Goal: Task Accomplishment & Management: Use online tool/utility

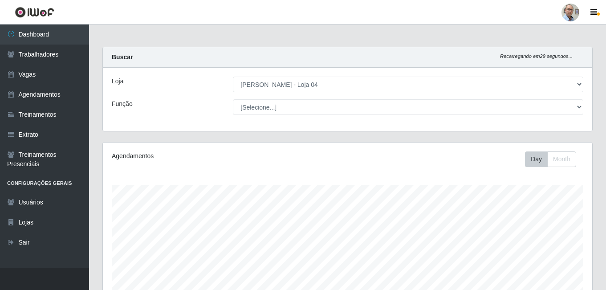
select select "251"
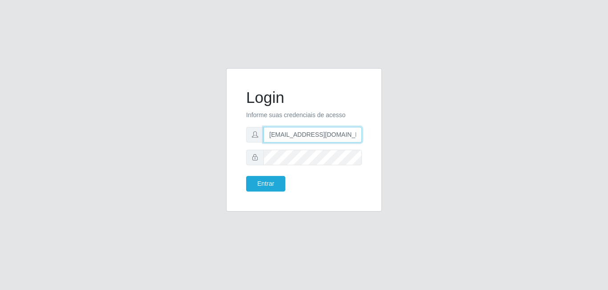
click at [296, 136] on input "gerente.loja4@marvermelhoatacado.com.br" at bounding box center [312, 135] width 98 height 16
type input "hortifruti.loja4@marvermelhoatacado.com.br"
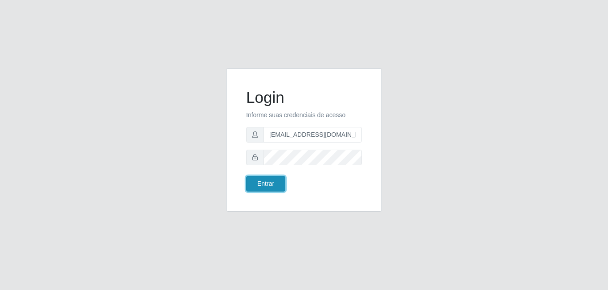
click at [248, 187] on button "Entrar" at bounding box center [265, 184] width 39 height 16
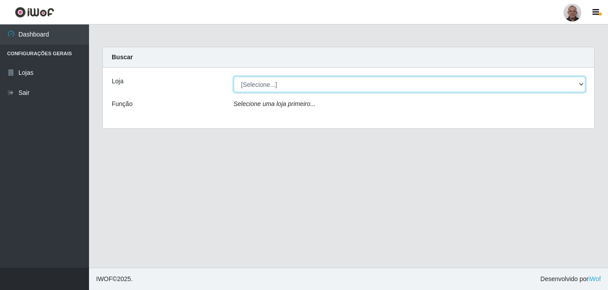
click at [269, 85] on select "[Selecione...] Mar Vermelho - Loja 04 Mar Vermelho - Loja 05" at bounding box center [410, 85] width 352 height 16
select select "251"
click at [234, 77] on select "[Selecione...] Mar Vermelho - Loja 04 Mar Vermelho - Loja 05" at bounding box center [410, 85] width 352 height 16
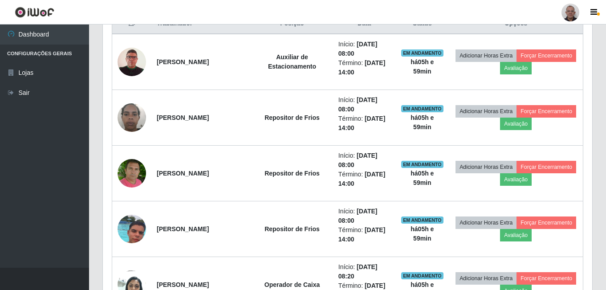
scroll to position [400, 0]
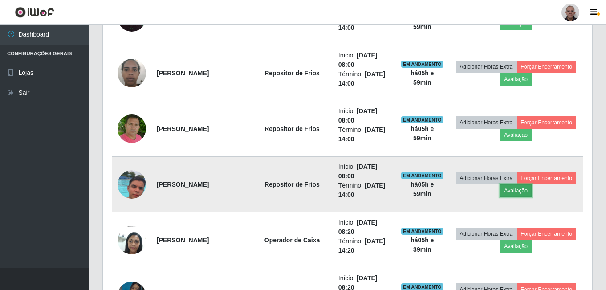
click at [531, 192] on button "Avaliação" at bounding box center [516, 190] width 32 height 12
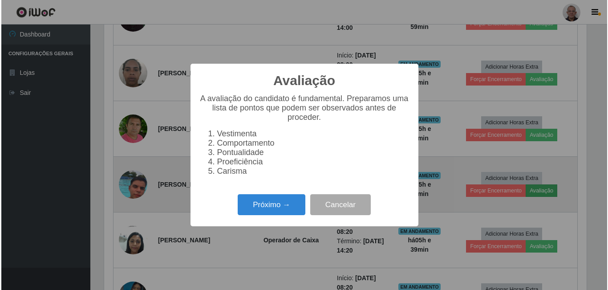
scroll to position [185, 485]
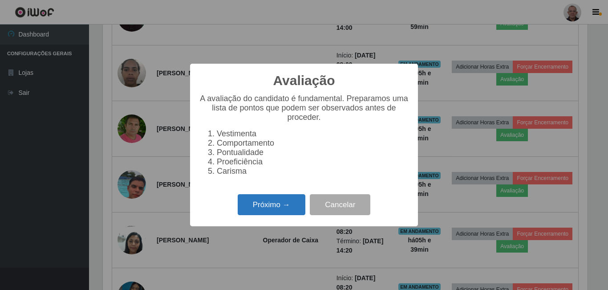
click at [241, 209] on button "Próximo →" at bounding box center [272, 204] width 68 height 21
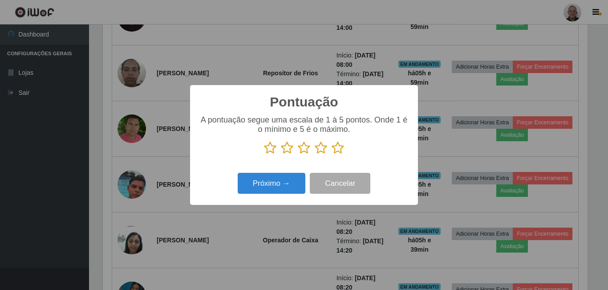
click at [336, 148] on icon at bounding box center [337, 147] width 12 height 13
click at [331, 154] on input "radio" at bounding box center [331, 154] width 0 height 0
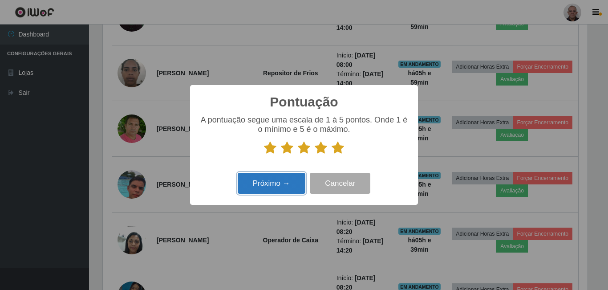
click at [262, 182] on button "Próximo →" at bounding box center [272, 183] width 68 height 21
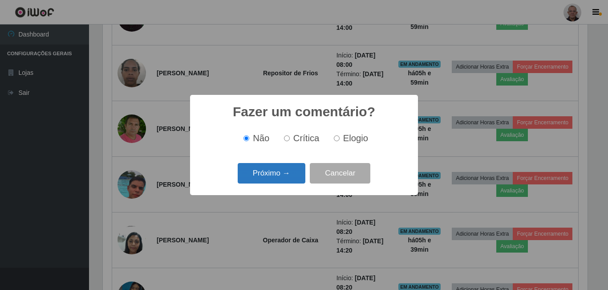
click at [272, 171] on button "Próximo →" at bounding box center [272, 173] width 68 height 21
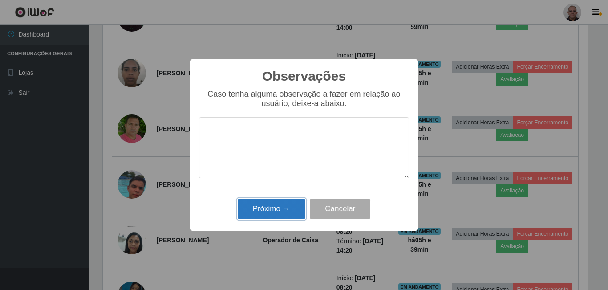
click at [268, 207] on button "Próximo →" at bounding box center [272, 208] width 68 height 21
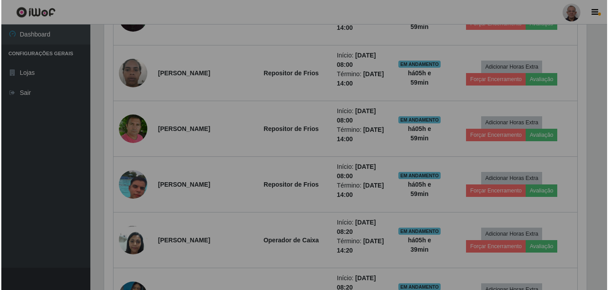
scroll to position [185, 489]
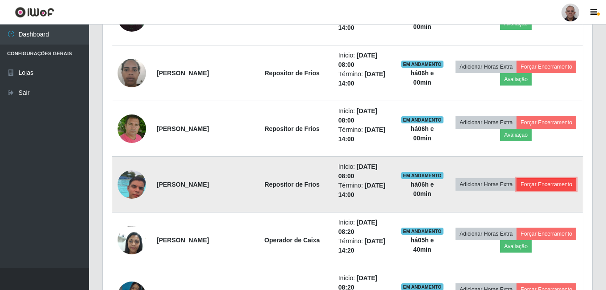
click at [524, 190] on button "Forçar Encerramento" at bounding box center [546, 184] width 60 height 12
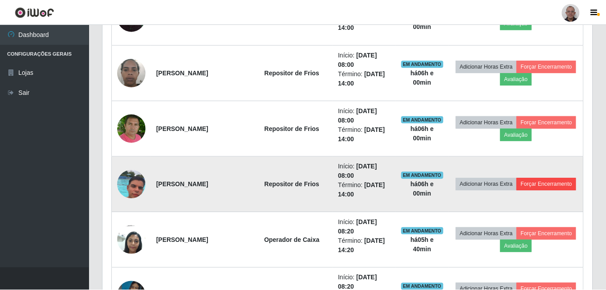
scroll to position [185, 485]
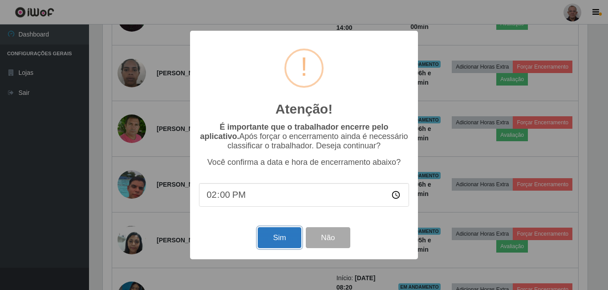
click at [281, 239] on button "Sim" at bounding box center [279, 237] width 43 height 21
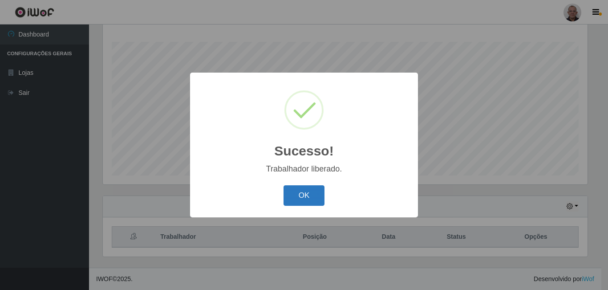
click at [302, 191] on button "OK" at bounding box center [303, 195] width 41 height 21
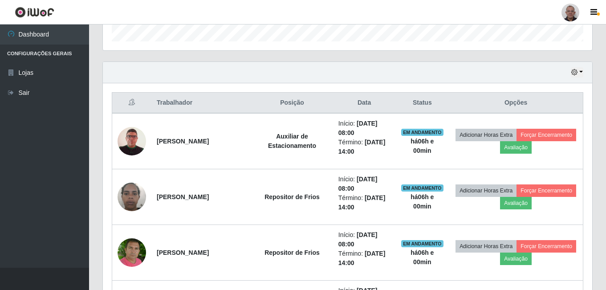
scroll to position [276, 0]
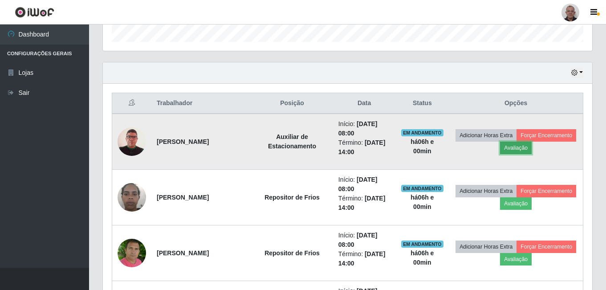
click at [531, 148] on button "Avaliação" at bounding box center [516, 147] width 32 height 12
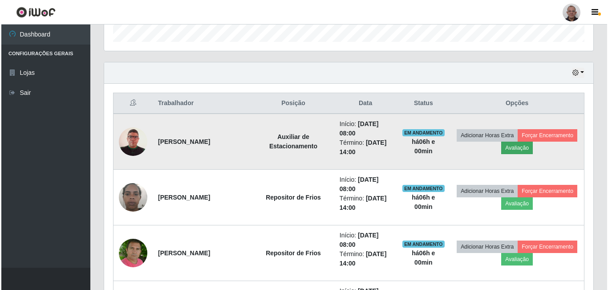
scroll to position [185, 485]
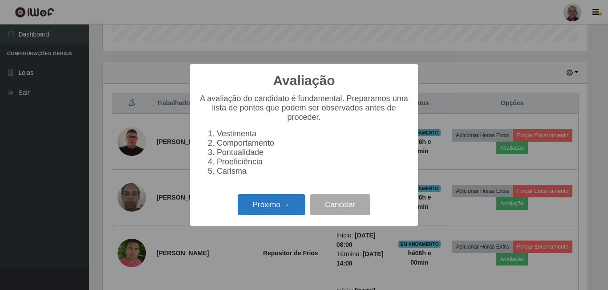
click at [283, 206] on button "Próximo →" at bounding box center [272, 204] width 68 height 21
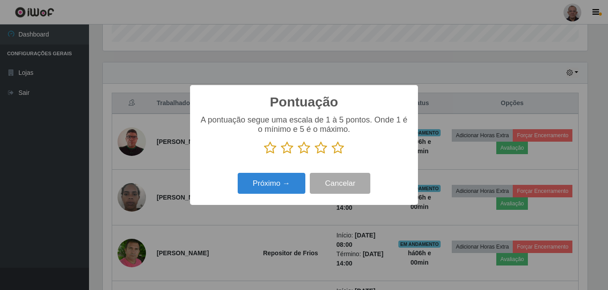
click at [338, 151] on icon at bounding box center [337, 147] width 12 height 13
click at [331, 154] on input "radio" at bounding box center [331, 154] width 0 height 0
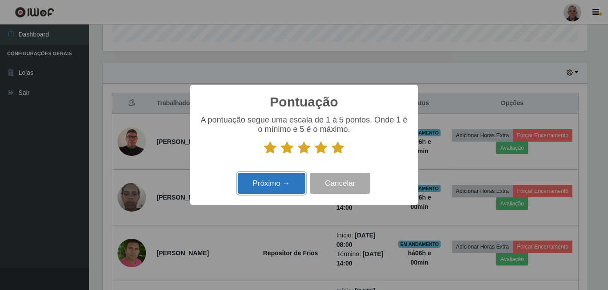
click at [270, 179] on button "Próximo →" at bounding box center [272, 183] width 68 height 21
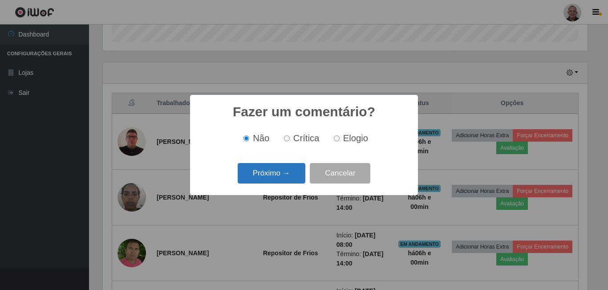
click at [263, 172] on button "Próximo →" at bounding box center [272, 173] width 68 height 21
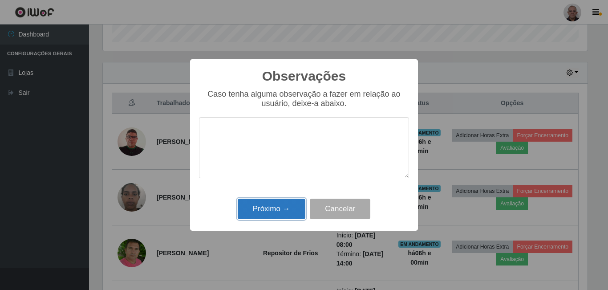
click at [265, 207] on button "Próximo →" at bounding box center [272, 208] width 68 height 21
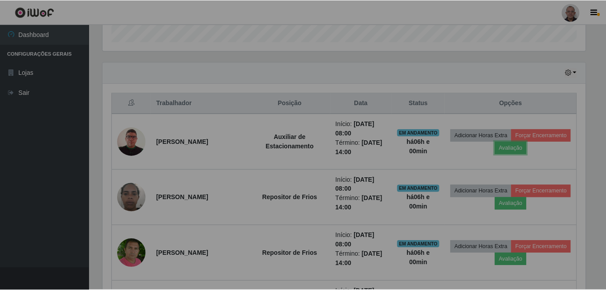
scroll to position [185, 489]
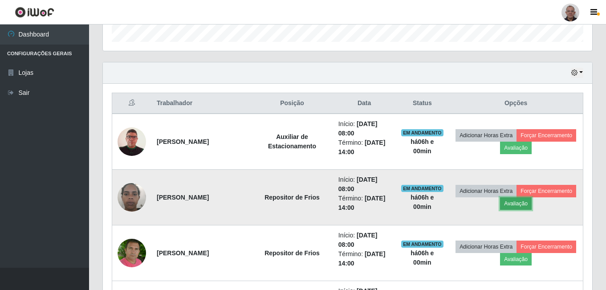
click at [531, 206] on button "Avaliação" at bounding box center [516, 203] width 32 height 12
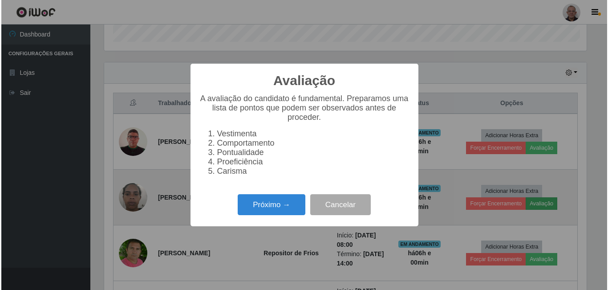
scroll to position [185, 485]
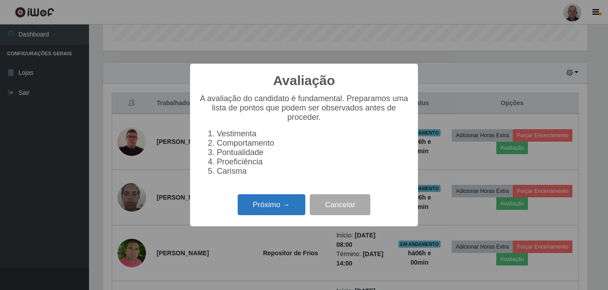
click at [271, 214] on button "Próximo →" at bounding box center [272, 204] width 68 height 21
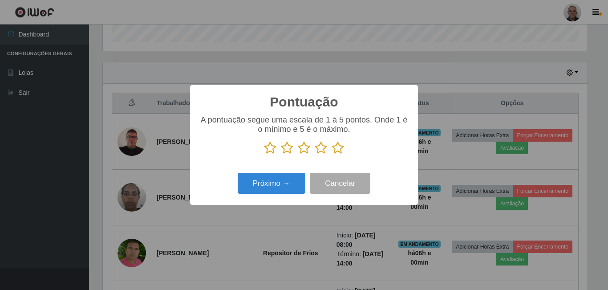
scroll to position [444722, 444422]
click at [340, 149] on icon at bounding box center [337, 147] width 12 height 13
click at [331, 154] on input "radio" at bounding box center [331, 154] width 0 height 0
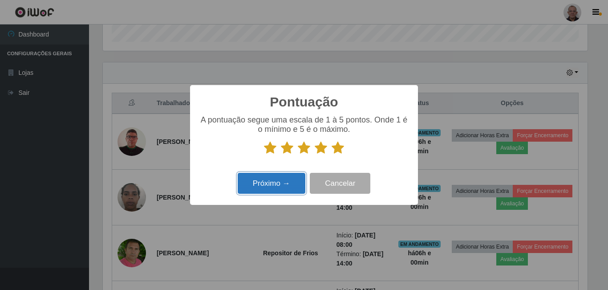
click at [276, 178] on button "Próximo →" at bounding box center [272, 183] width 68 height 21
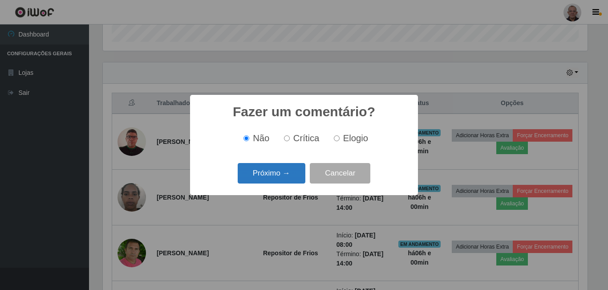
click at [270, 173] on button "Próximo →" at bounding box center [272, 173] width 68 height 21
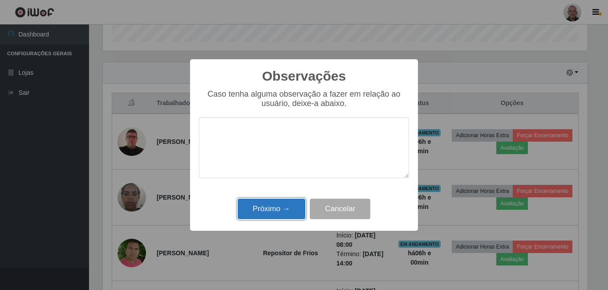
click at [272, 207] on button "Próximo →" at bounding box center [272, 208] width 68 height 21
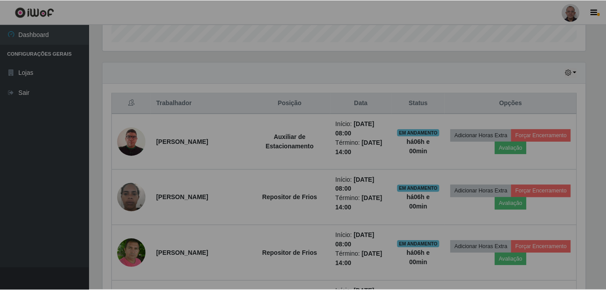
scroll to position [0, 0]
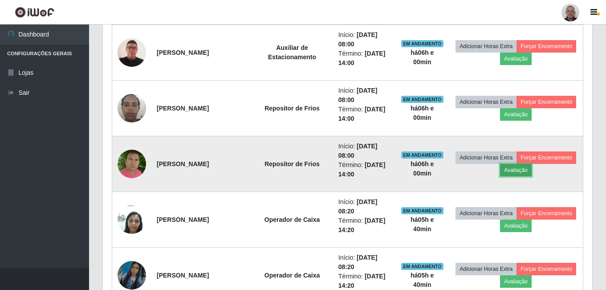
click at [531, 167] on button "Avaliação" at bounding box center [516, 170] width 32 height 12
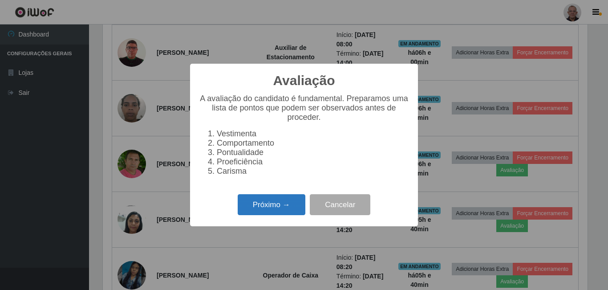
click at [267, 210] on button "Próximo →" at bounding box center [272, 204] width 68 height 21
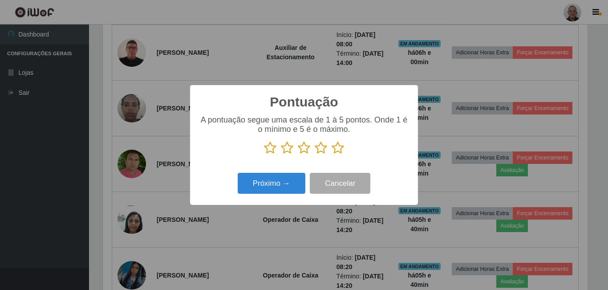
click at [340, 147] on icon at bounding box center [337, 147] width 12 height 13
click at [331, 154] on input "radio" at bounding box center [331, 154] width 0 height 0
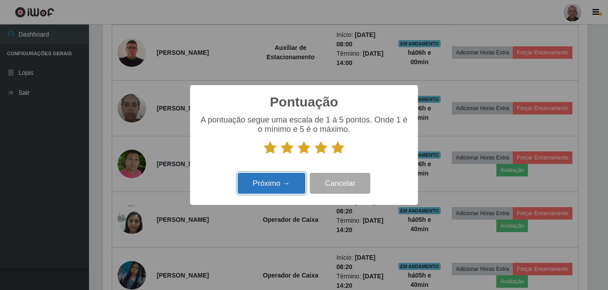
click at [274, 178] on button "Próximo →" at bounding box center [272, 183] width 68 height 21
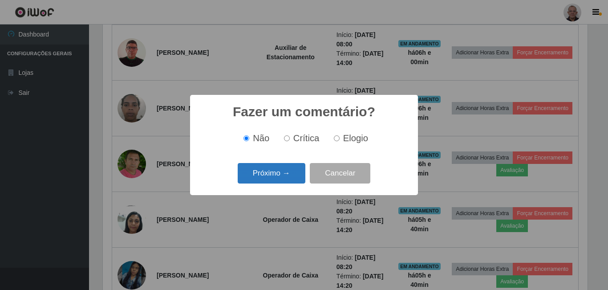
click at [263, 174] on button "Próximo →" at bounding box center [272, 173] width 68 height 21
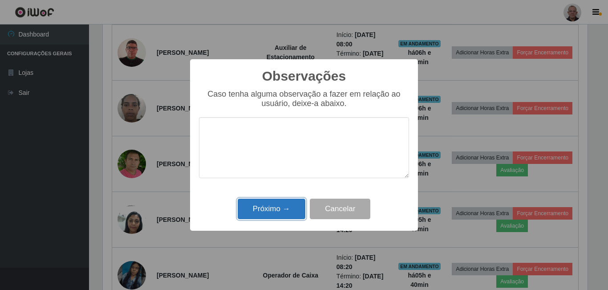
click at [273, 216] on button "Próximo →" at bounding box center [272, 208] width 68 height 21
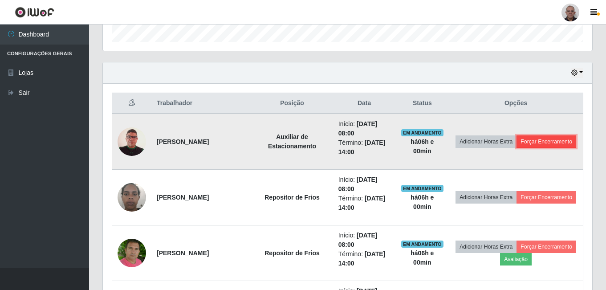
click at [525, 145] on button "Forçar Encerramento" at bounding box center [546, 141] width 60 height 12
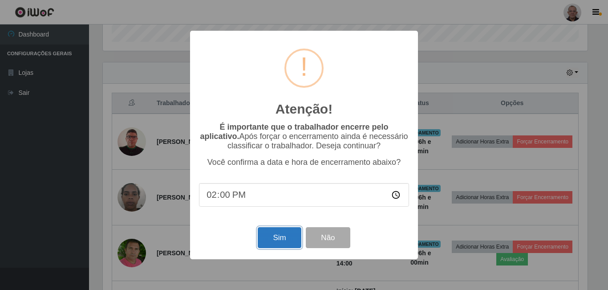
click at [272, 241] on button "Sim" at bounding box center [279, 237] width 43 height 21
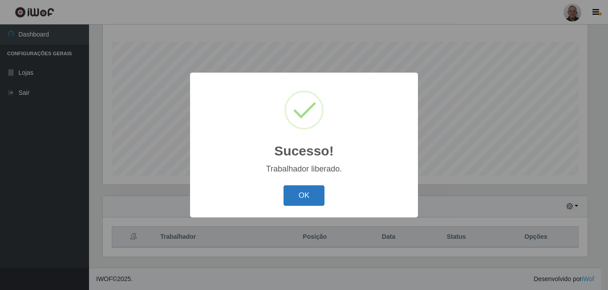
click at [295, 195] on button "OK" at bounding box center [303, 195] width 41 height 21
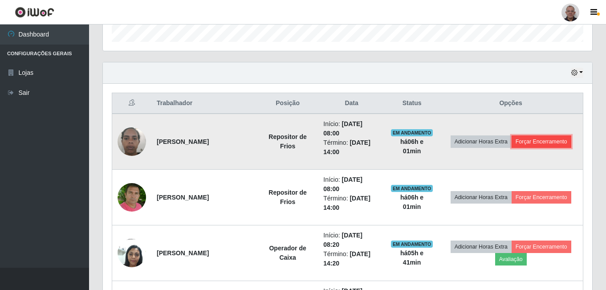
click at [553, 142] on button "Forçar Encerramento" at bounding box center [541, 141] width 60 height 12
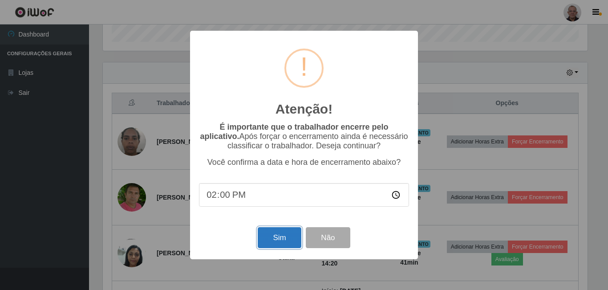
click at [267, 239] on button "Sim" at bounding box center [279, 237] width 43 height 21
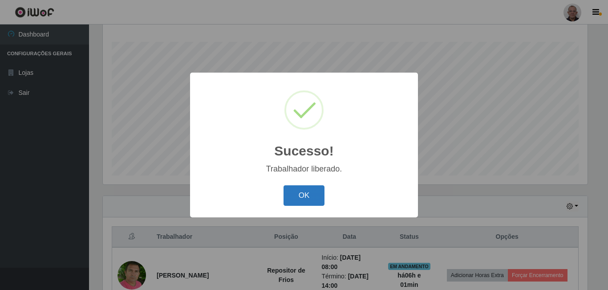
click at [304, 201] on button "OK" at bounding box center [303, 195] width 41 height 21
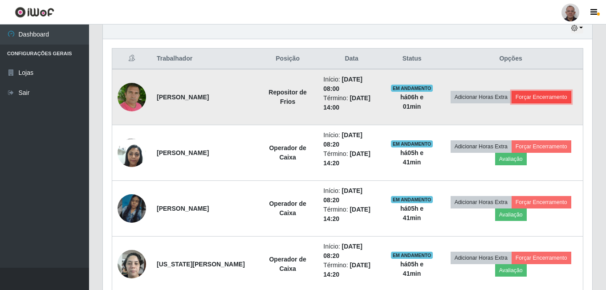
click at [543, 101] on button "Forçar Encerramento" at bounding box center [541, 97] width 60 height 12
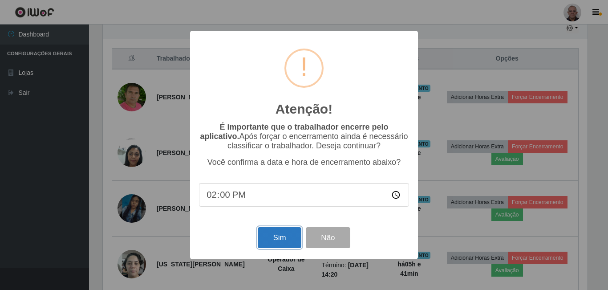
click at [279, 242] on button "Sim" at bounding box center [279, 237] width 43 height 21
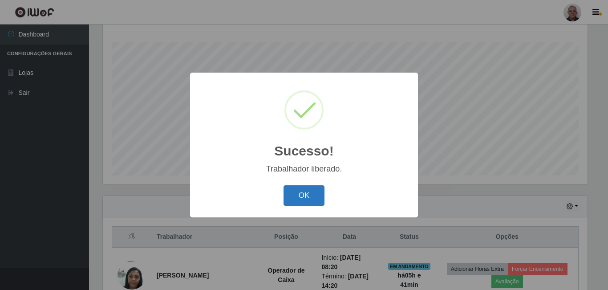
click at [296, 197] on button "OK" at bounding box center [303, 195] width 41 height 21
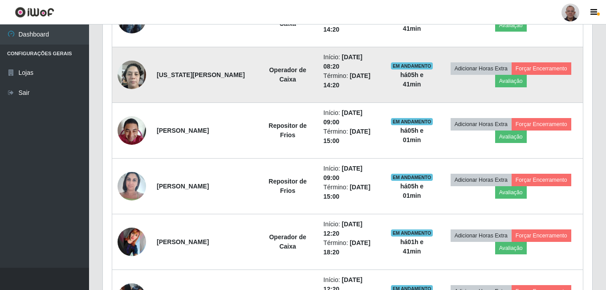
click at [133, 71] on img at bounding box center [131, 75] width 28 height 38
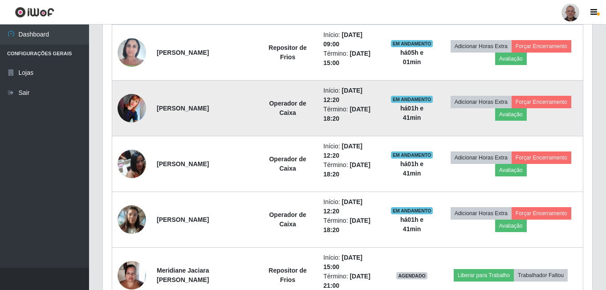
click at [133, 101] on img at bounding box center [131, 108] width 28 height 28
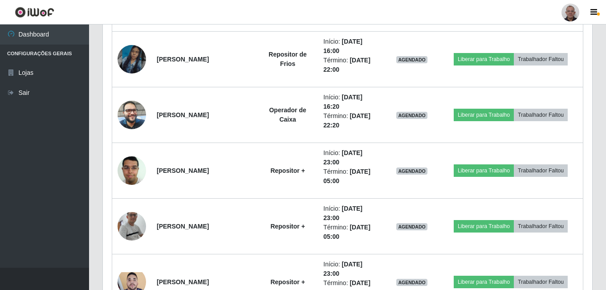
scroll to position [1088, 0]
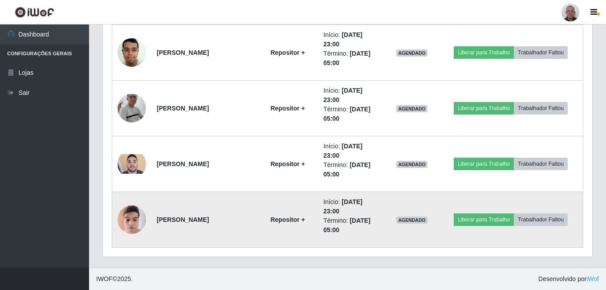
click at [131, 218] on img at bounding box center [131, 219] width 28 height 38
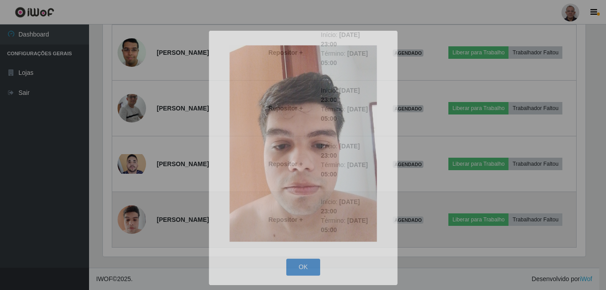
scroll to position [185, 489]
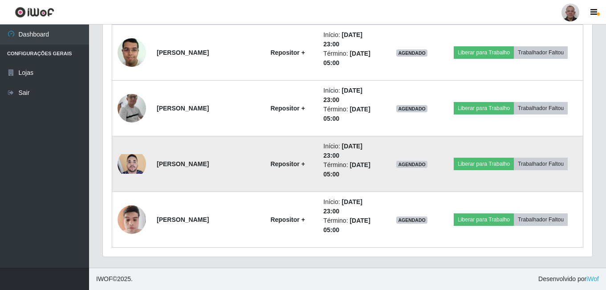
click at [126, 165] on img at bounding box center [131, 164] width 28 height 20
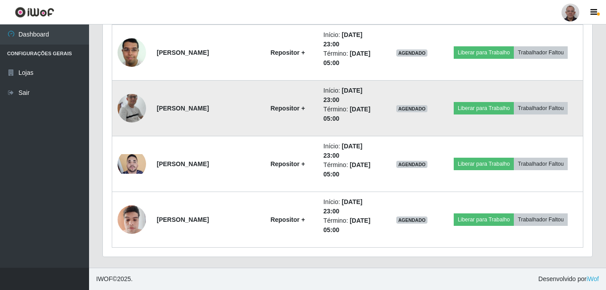
click at [131, 107] on img at bounding box center [131, 108] width 28 height 65
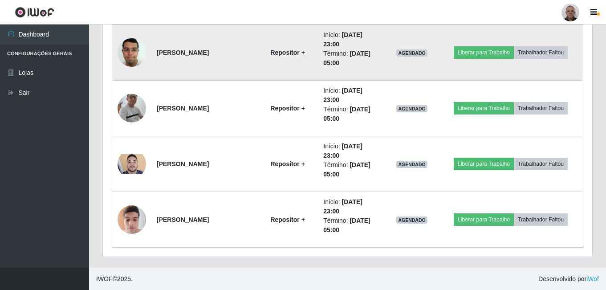
click at [132, 45] on img at bounding box center [131, 52] width 28 height 38
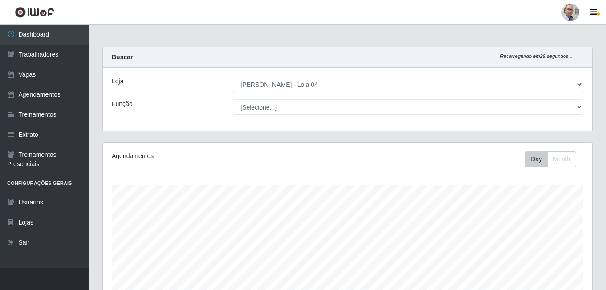
select select "251"
